Goal: Transaction & Acquisition: Obtain resource

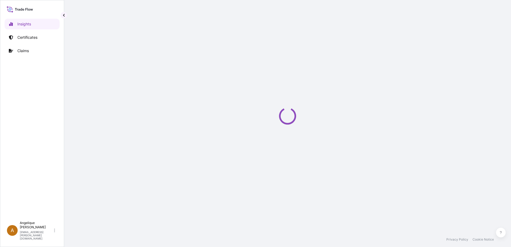
select select "2025"
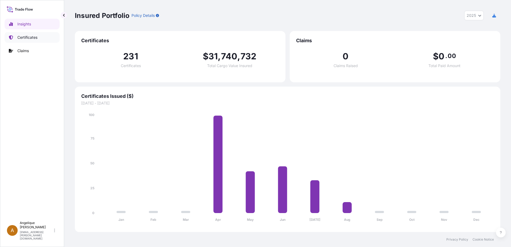
click at [27, 39] on p "Certificates" at bounding box center [27, 37] width 20 height 5
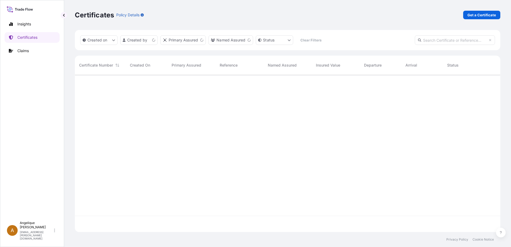
scroll to position [156, 421]
click at [478, 14] on p "Get a Certificate" at bounding box center [481, 14] width 29 height 5
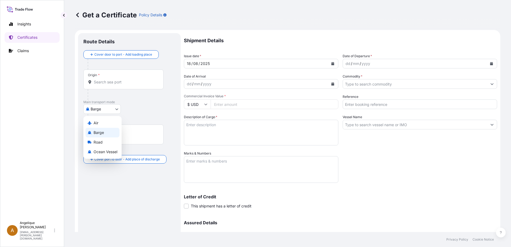
click at [116, 110] on body "Insights Certificates Claims A [PERSON_NAME] [PERSON_NAME][EMAIL_ADDRESS][PERSO…" at bounding box center [255, 123] width 511 height 247
click at [109, 150] on span "Ocean Vessel" at bounding box center [106, 151] width 24 height 5
select select "Ocean Vessel"
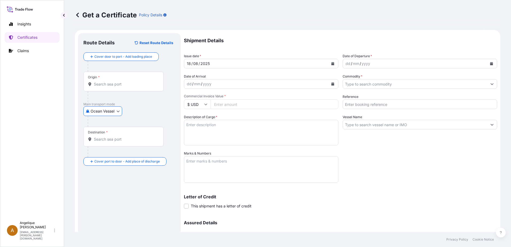
click at [107, 85] on input "Origin *" at bounding box center [125, 84] width 63 height 5
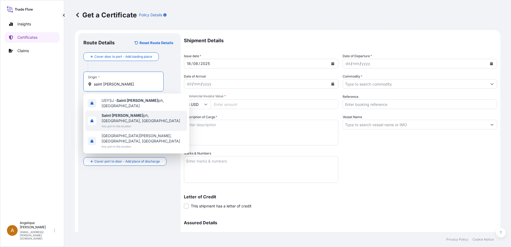
click at [114, 115] on span "[GEOGRAPHIC_DATA][PERSON_NAME], [GEOGRAPHIC_DATA], [GEOGRAPHIC_DATA]" at bounding box center [143, 118] width 83 height 11
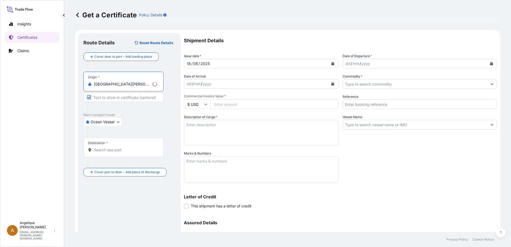
type input "Saint Joseph, MO, USA"
click at [114, 152] on input "Destination *" at bounding box center [125, 149] width 63 height 5
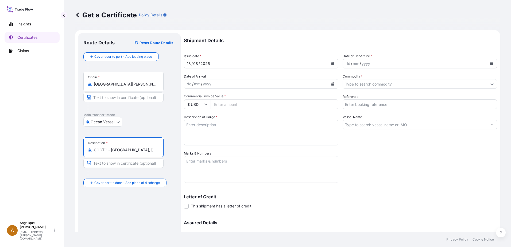
type input "COCTG - Cartagena, Colombia"
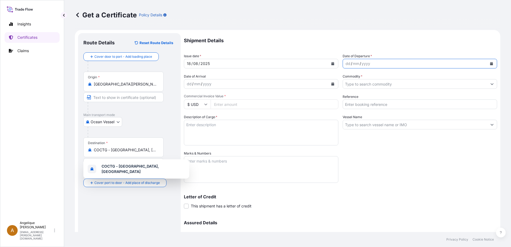
click at [487, 65] on button "Calendar" at bounding box center [491, 63] width 9 height 9
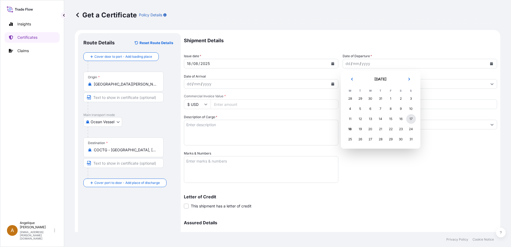
click at [411, 119] on div "17" at bounding box center [411, 119] width 10 height 10
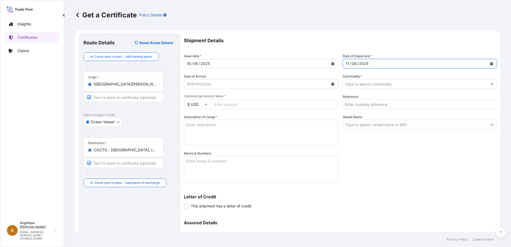
click at [357, 84] on input "Commodity *" at bounding box center [415, 84] width 144 height 10
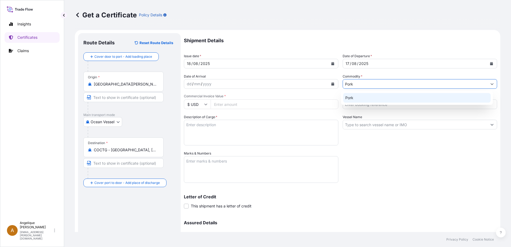
click at [357, 96] on div "Pork" at bounding box center [417, 98] width 148 height 10
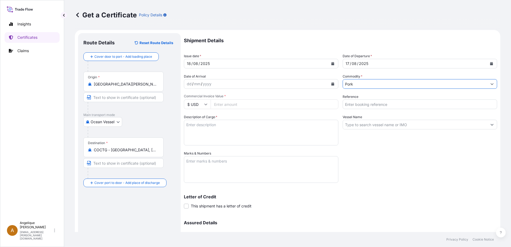
type input "Pork"
click at [222, 103] on input "Commercial Invoice Value *" at bounding box center [275, 104] width 128 height 10
type input "59041.31"
click at [350, 106] on input "Reference" at bounding box center [420, 104] width 154 height 10
type input "2877490"
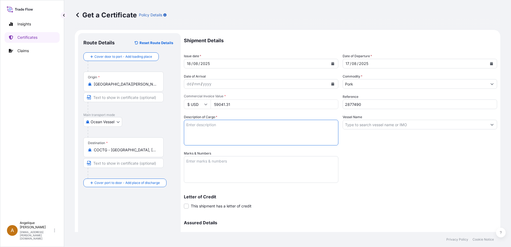
click at [265, 123] on textarea "Description of Cargo *" at bounding box center [261, 133] width 154 height 26
type textarea "FROZEN PORK SIRLOIN BONE IN COV PUNTA DE CHULETA DE CERDO CON HUESO CONGELADA"
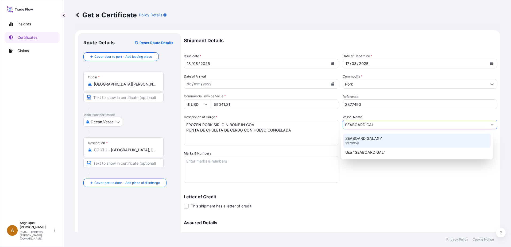
click at [350, 138] on p "SEABOARD GALAXY" at bounding box center [363, 138] width 37 height 5
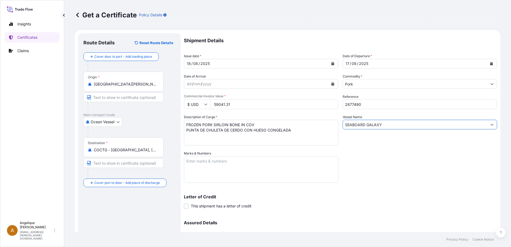
type input "SEABOARD GALAXY"
click at [211, 159] on textarea "Marks & Numbers" at bounding box center [261, 169] width 154 height 27
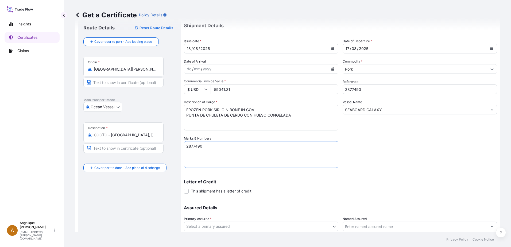
scroll to position [53, 0]
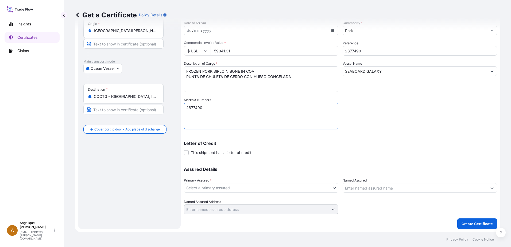
type textarea "2877490"
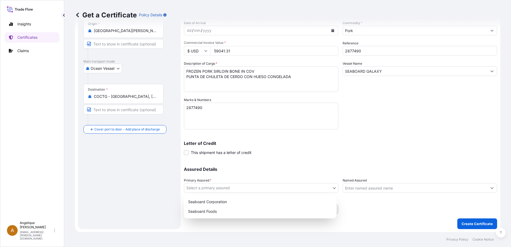
click at [212, 189] on body "Insights Certificates Claims A Angelique Gutierrez angelique.gutierrez@seaboard…" at bounding box center [255, 123] width 511 height 247
click at [210, 211] on div "Seaboard Foods" at bounding box center [260, 212] width 148 height 10
select select "31638"
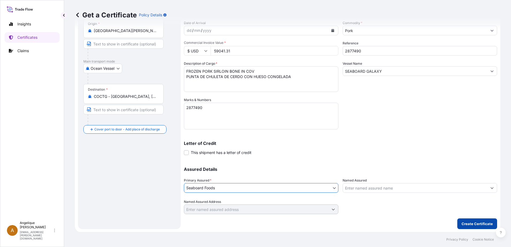
click at [463, 224] on p "Create Certificate" at bounding box center [477, 223] width 31 height 5
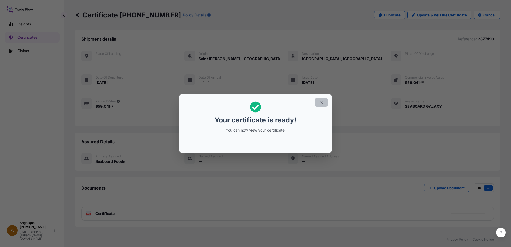
click at [324, 103] on button "button" at bounding box center [321, 102] width 13 height 9
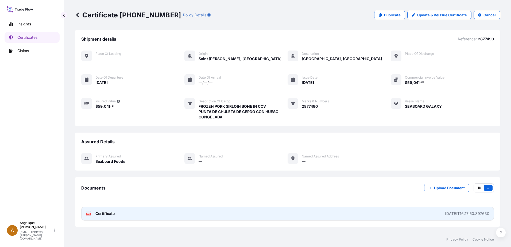
click at [255, 214] on link "PDF Certificate 2025-08-18T16:17:50.397630" at bounding box center [287, 214] width 413 height 14
